Goal: Manage account settings

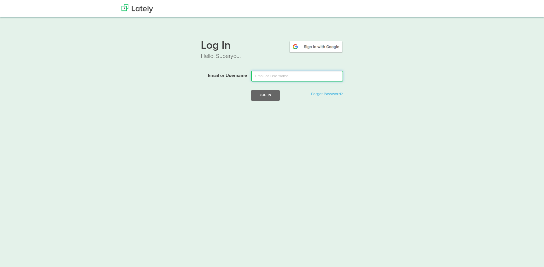
click at [294, 76] on input "Email or Username" at bounding box center [297, 76] width 92 height 11
type input "mike@mikeoglesbee.com"
click at [263, 106] on form "Email or Username mike@mikeoglesbee.com Log In Forgot Password?" at bounding box center [272, 90] width 142 height 39
click at [267, 89] on form "Email or Username mike@mikeoglesbee.com Log In Forgot Password?" at bounding box center [272, 90] width 142 height 39
click at [267, 96] on button "Log In" at bounding box center [265, 95] width 28 height 11
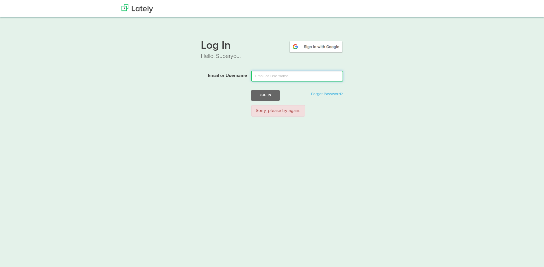
click at [277, 76] on input "Email or Username" at bounding box center [297, 76] width 92 height 11
type input "[PERSON_NAME][EMAIL_ADDRESS][DOMAIN_NAME]"
click at [270, 97] on button "Log In" at bounding box center [265, 95] width 28 height 11
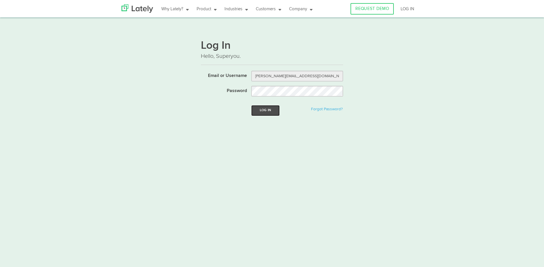
click at [267, 112] on button "Log In" at bounding box center [265, 110] width 28 height 11
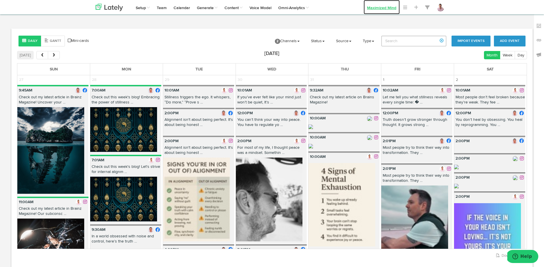
click at [393, 7] on link "Maximized Mind" at bounding box center [382, 7] width 36 height 14
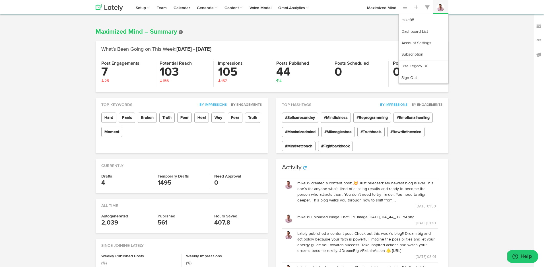
click at [441, 6] on img at bounding box center [441, 7] width 8 height 8
click at [421, 54] on link "Subscription" at bounding box center [424, 54] width 50 height 11
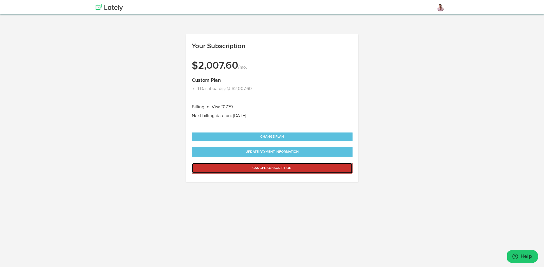
click at [278, 166] on button "Cancel Subscription" at bounding box center [272, 168] width 161 height 11
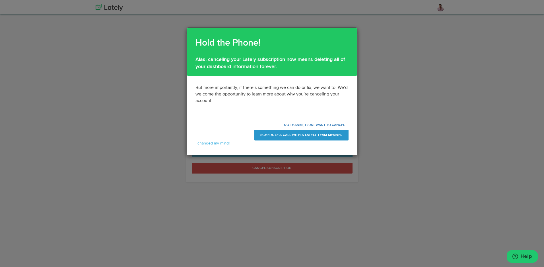
click at [169, 144] on div "Hold the Phone! Alas, canceling your Lately subscription now means deleting all…" at bounding box center [272, 133] width 544 height 267
click at [217, 144] on link "I changed my mind!" at bounding box center [213, 143] width 34 height 4
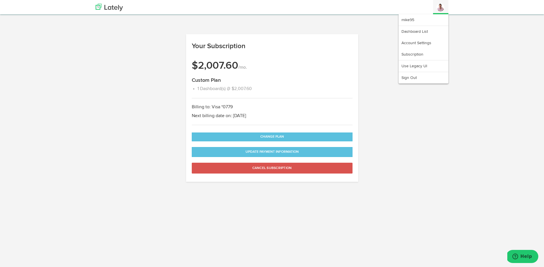
click at [442, 6] on img at bounding box center [441, 7] width 8 height 8
click at [421, 41] on link "Account Settings" at bounding box center [424, 42] width 50 height 11
